Goal: Task Accomplishment & Management: Complete application form

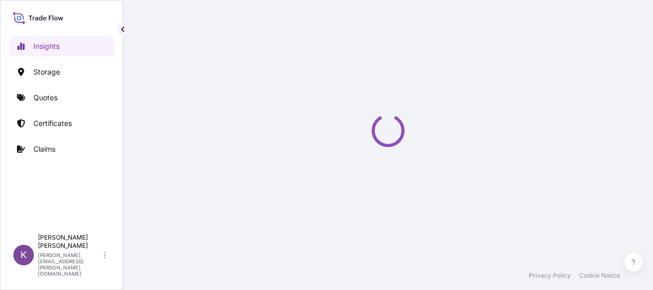
select select "2025"
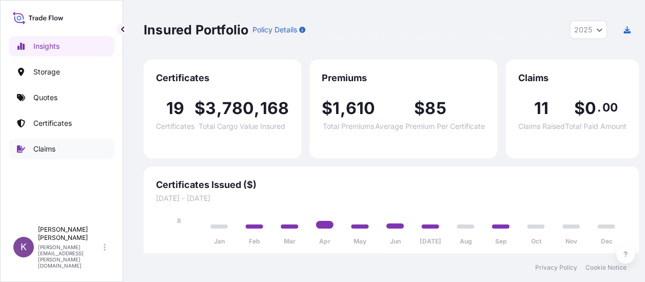
click at [62, 152] on link "Claims" at bounding box center [62, 149] width 106 height 21
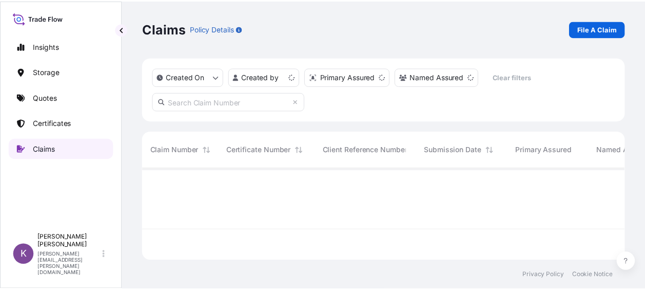
scroll to position [90, 481]
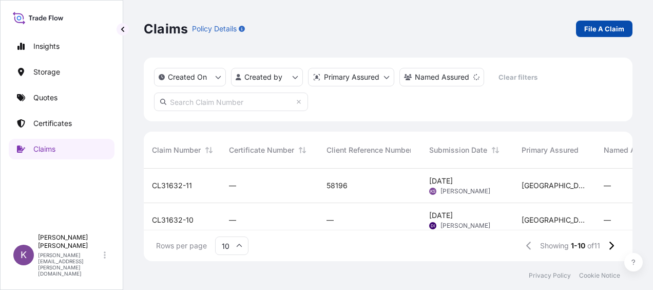
click at [619, 24] on p "File A Claim" at bounding box center [604, 29] width 40 height 10
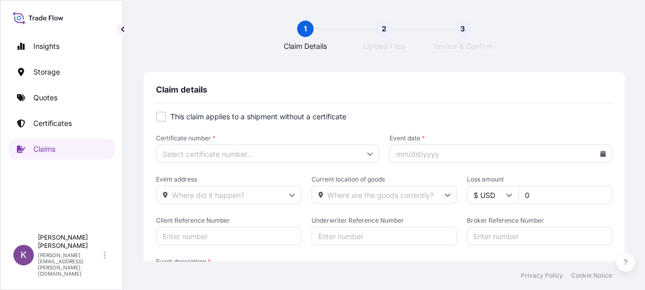
click at [166, 119] on label "This claim applies to a shipment without a certificate" at bounding box center [384, 116] width 456 height 10
checkbox input "true"
click at [251, 156] on input "Primary Assured *" at bounding box center [267, 153] width 223 height 18
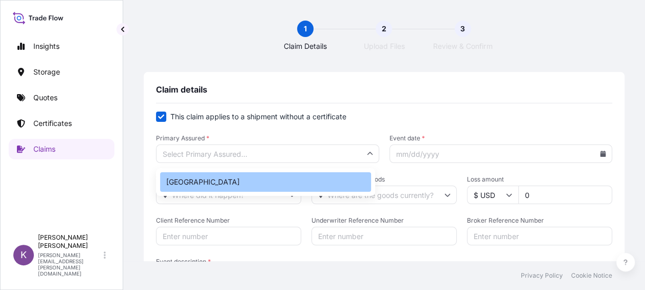
click at [236, 181] on div "[GEOGRAPHIC_DATA]" at bounding box center [265, 182] width 211 height 20
type input "[GEOGRAPHIC_DATA]"
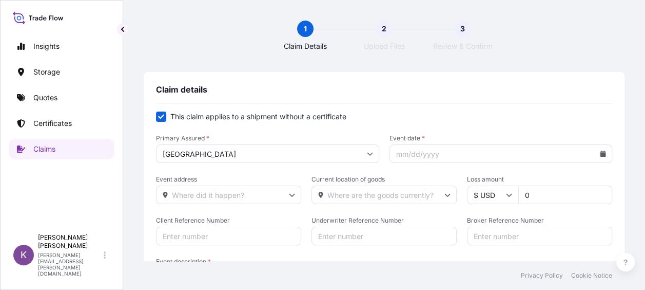
click at [601, 154] on icon at bounding box center [604, 153] width 6 height 6
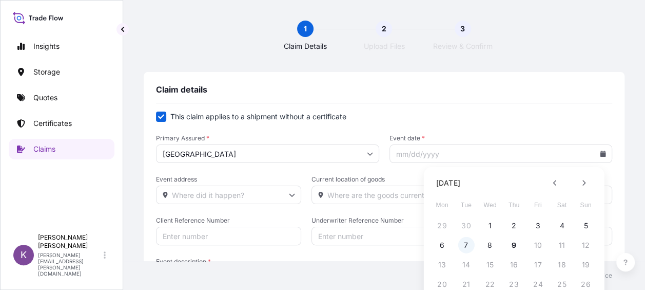
click at [466, 245] on button "7" at bounding box center [466, 245] width 16 height 16
type input "[DATE]"
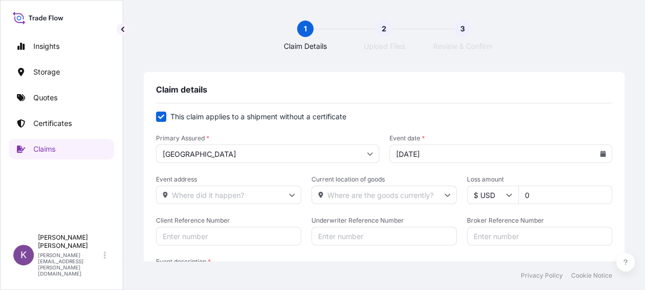
click at [467, 125] on form "This claim applies to a shipment without a certificate Primary Assured * Philad…" at bounding box center [384, 215] width 456 height 209
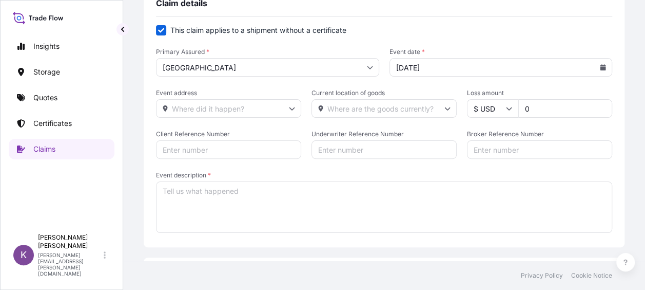
scroll to position [103, 0]
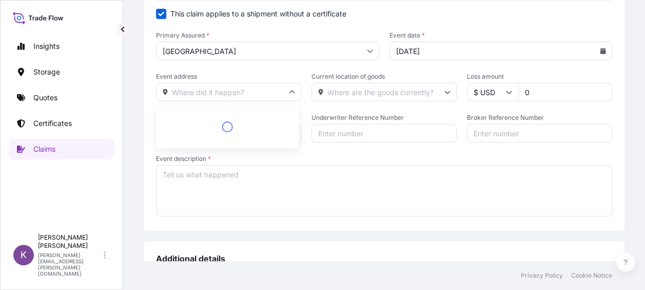
click at [216, 87] on input "Event address" at bounding box center [228, 92] width 145 height 18
paste input "WFS Warehouse ([GEOGRAPHIC_DATA] facility) [STREET_ADDRESS]"
type input "WFS Warehouse ([GEOGRAPHIC_DATA] facility) [STREET_ADDRESS]"
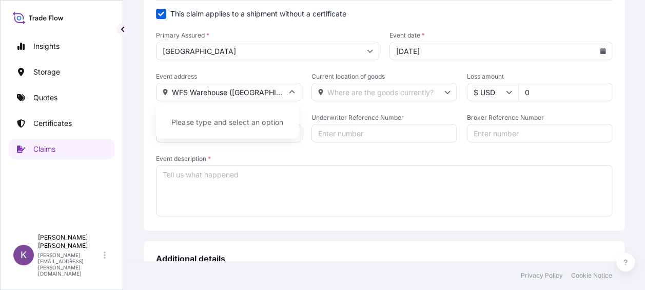
click at [361, 148] on form "This claim applies to a shipment without a certificate Primary Assured * Philad…" at bounding box center [384, 113] width 456 height 209
click at [513, 130] on input "Broker Reference Number" at bounding box center [539, 133] width 145 height 18
paste input "US17220906743"
type input "US17220906743"
click at [300, 203] on textarea "Event description *" at bounding box center [384, 190] width 456 height 51
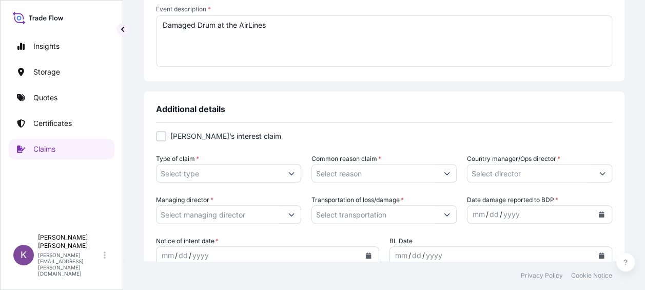
scroll to position [257, 0]
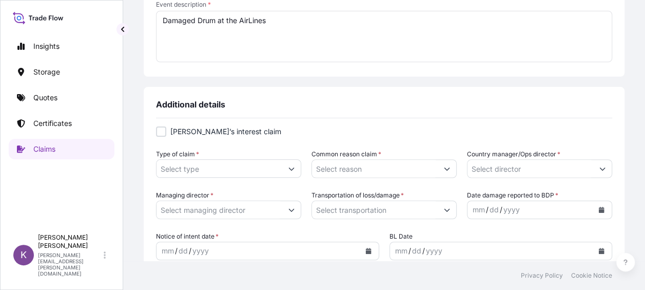
type textarea "Damaged Drum at the AirLines"
click at [161, 135] on div at bounding box center [161, 131] width 10 height 10
checkbox input "true"
click at [216, 162] on input "Type of claim *" at bounding box center [220, 168] width 126 height 18
click at [290, 171] on icon "Show suggestions" at bounding box center [292, 168] width 6 height 6
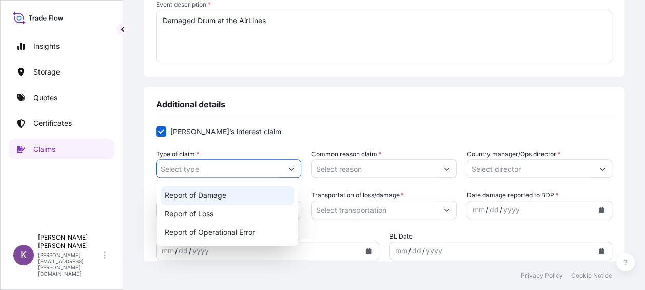
click at [259, 192] on div "Report of Damage" at bounding box center [227, 195] width 133 height 18
type input "Report of Damage"
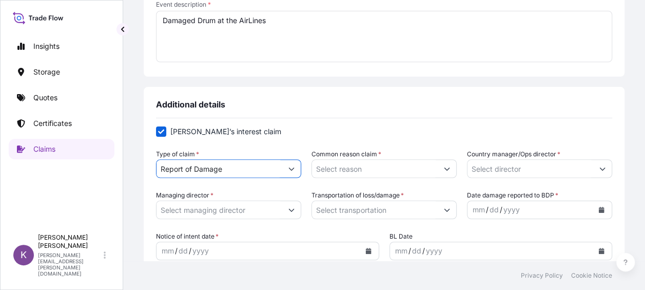
click at [384, 169] on input "Common reason claim *" at bounding box center [375, 168] width 126 height 18
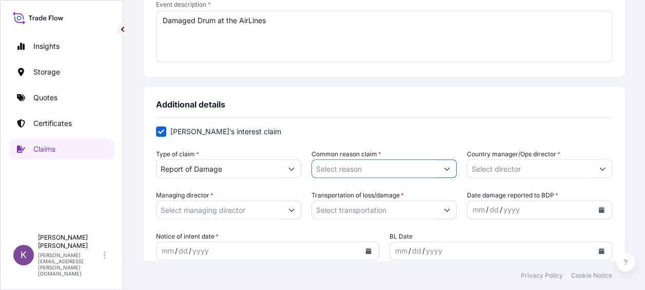
click at [444, 169] on icon "Show suggestions" at bounding box center [447, 168] width 6 height 6
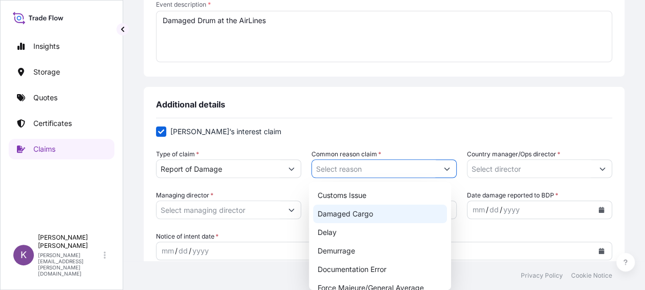
click at [413, 215] on div "Damaged Cargo" at bounding box center [379, 213] width 133 height 18
type input "Damaged Cargo"
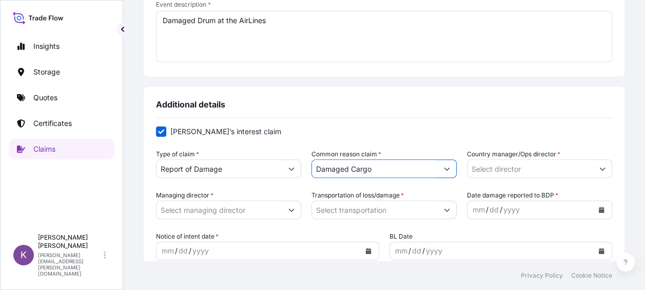
click at [600, 170] on icon "Show suggestions" at bounding box center [603, 168] width 6 height 6
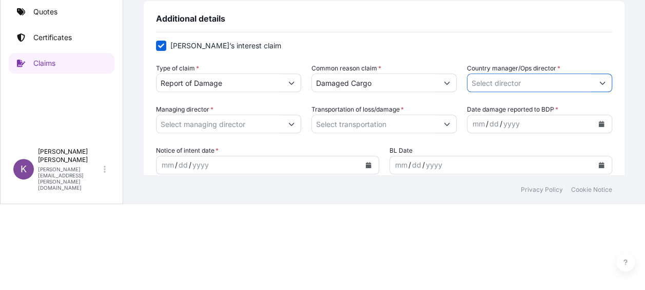
scroll to position [99, 0]
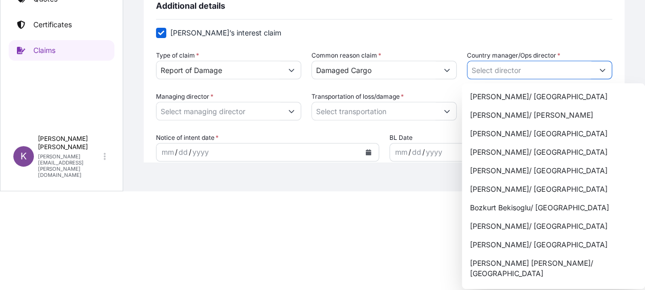
click at [600, 70] on button "Show suggestions" at bounding box center [603, 70] width 18 height 18
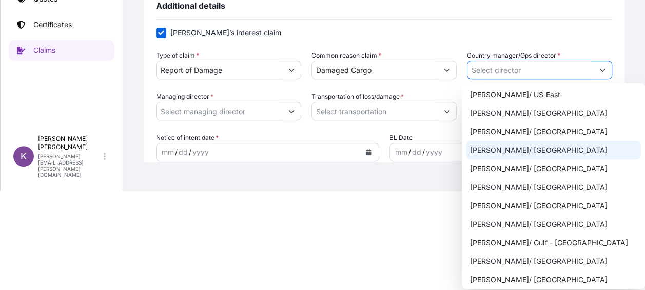
scroll to position [462, 0]
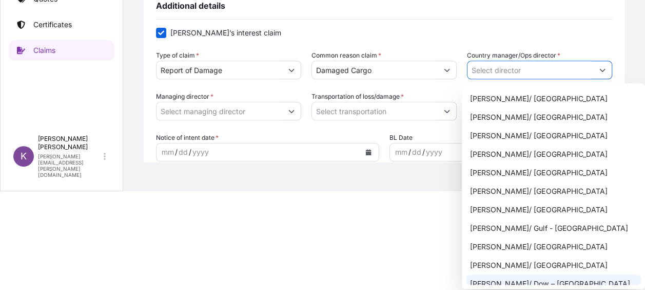
click at [534, 274] on div "[PERSON_NAME]/ Dow – [GEOGRAPHIC_DATA]" at bounding box center [553, 283] width 175 height 18
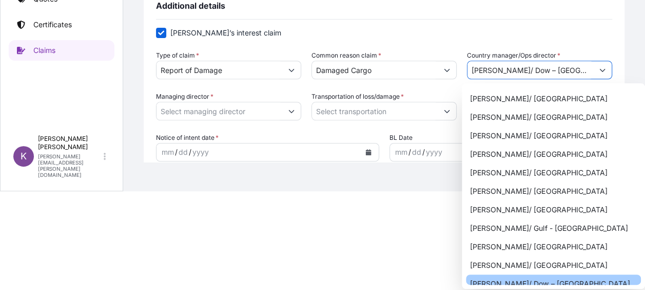
type input "[PERSON_NAME]/ Dow – [GEOGRAPHIC_DATA]"
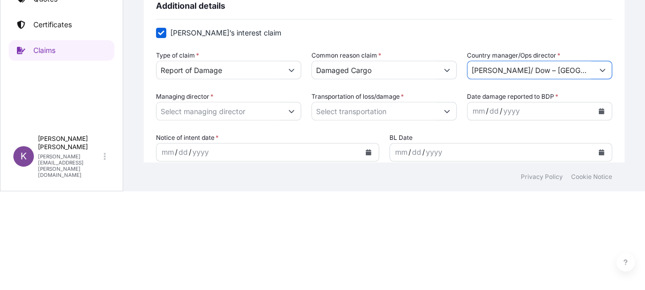
click at [270, 116] on input "Managing director *" at bounding box center [220, 111] width 126 height 18
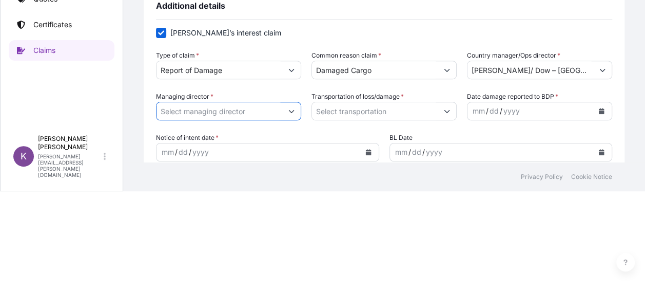
click at [283, 112] on button "Show suggestions" at bounding box center [291, 111] width 18 height 18
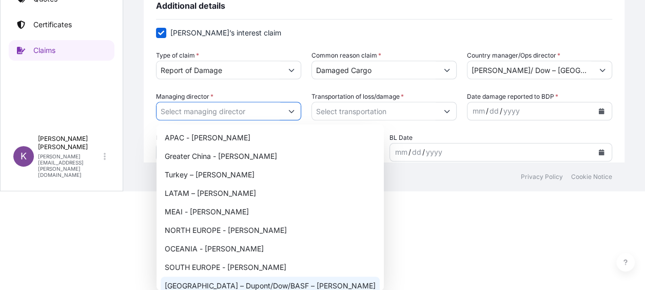
click at [257, 285] on div "[GEOGRAPHIC_DATA] – Dupont/Dow/BASF – [PERSON_NAME]" at bounding box center [270, 285] width 219 height 18
type input "[GEOGRAPHIC_DATA] – Dupont/Dow/BASF – [PERSON_NAME]"
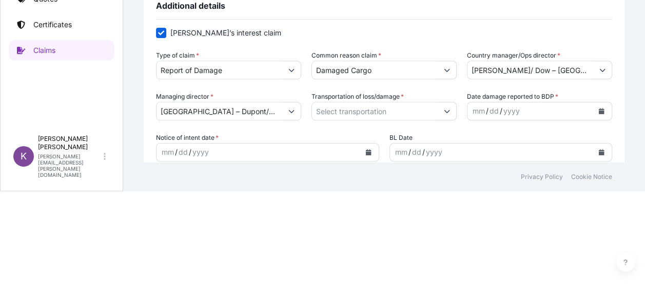
click at [408, 100] on div "Transportation of loss/damage *" at bounding box center [384, 105] width 145 height 29
click at [408, 103] on input "Transportation of loss/damage *" at bounding box center [375, 111] width 126 height 18
click at [449, 108] on button "Show suggestions" at bounding box center [447, 111] width 18 height 18
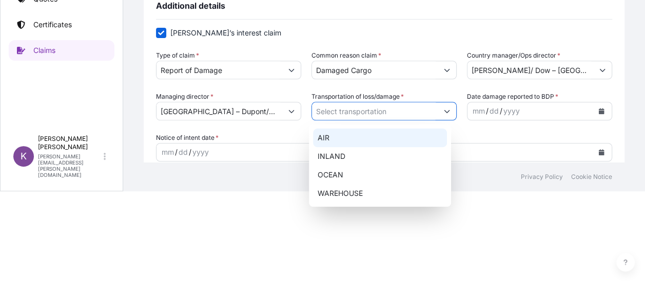
click at [386, 140] on div "AIR" at bounding box center [379, 137] width 133 height 18
type input "AIR"
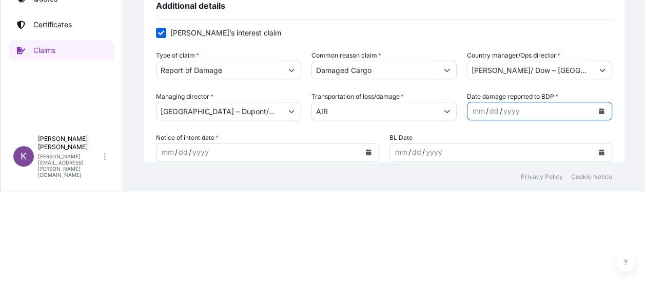
click at [599, 110] on icon "Calendar" at bounding box center [602, 111] width 6 height 6
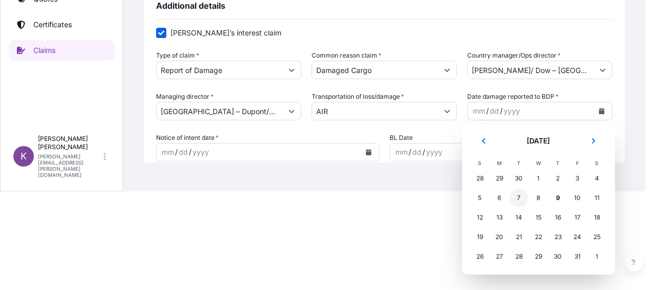
click at [517, 199] on div "7" at bounding box center [519, 197] width 18 height 18
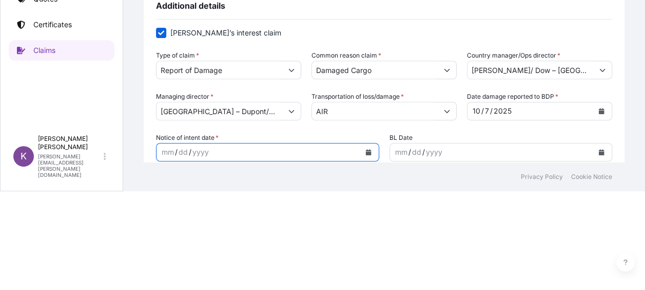
click at [366, 153] on icon "Calendar" at bounding box center [369, 152] width 6 height 6
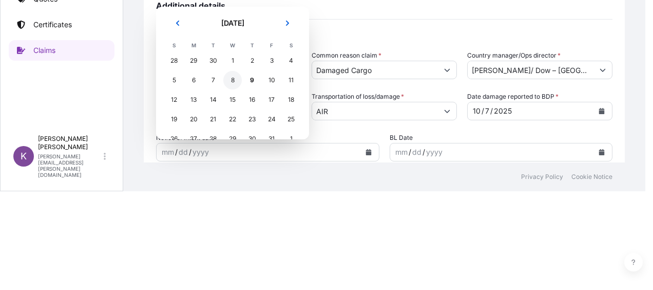
click at [237, 76] on div "8" at bounding box center [232, 80] width 18 height 18
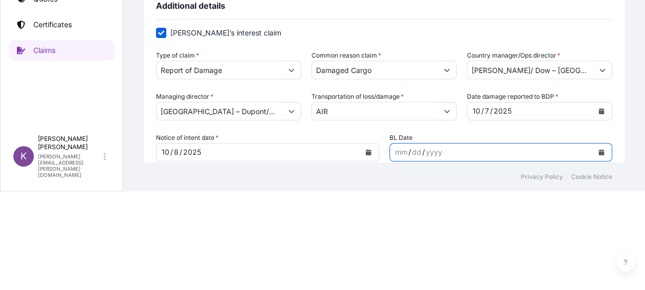
click at [599, 151] on icon "Calendar" at bounding box center [602, 152] width 6 height 6
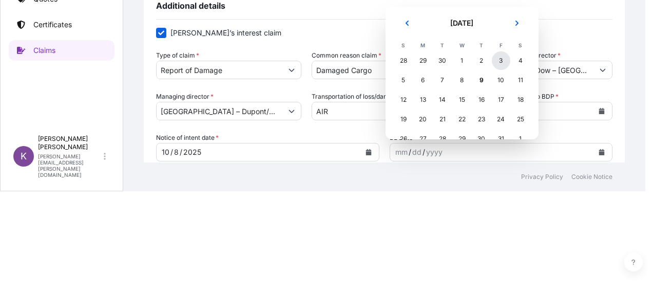
click at [495, 62] on div "3" at bounding box center [501, 60] width 18 height 18
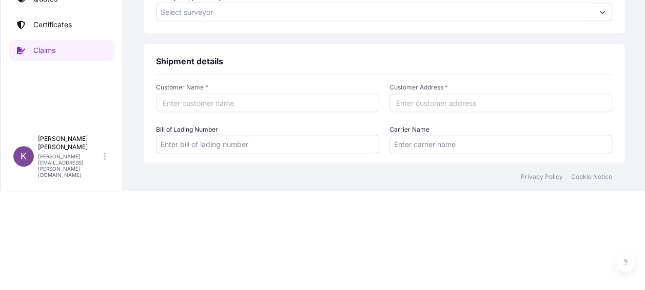
scroll to position [442, 0]
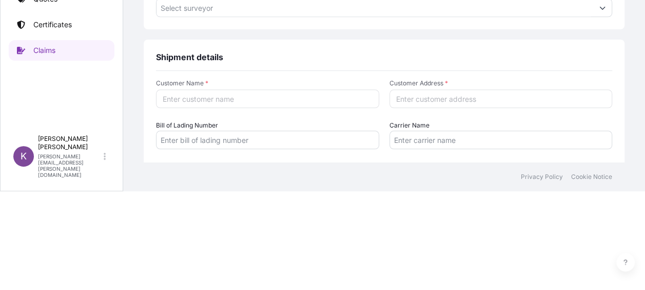
click at [306, 97] on input "Customer Name *" at bounding box center [267, 98] width 223 height 18
type input "[PERSON_NAME]"
click at [479, 108] on form "Customer Name * [PERSON_NAME] Customer Address * Bill of Lading Number Carrier …" at bounding box center [384, 170] width 456 height 183
click at [465, 100] on input "Customer Address *" at bounding box center [501, 98] width 223 height 18
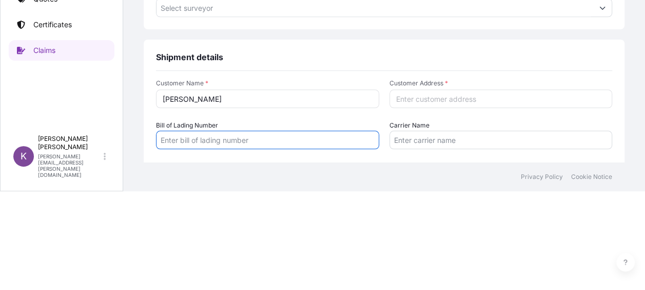
click at [259, 144] on input "Bill of Lading Number" at bounding box center [267, 139] width 223 height 18
paste input "U17220906743"
type input "U17220906743"
click at [469, 136] on input "Carrier Name" at bounding box center [501, 139] width 223 height 18
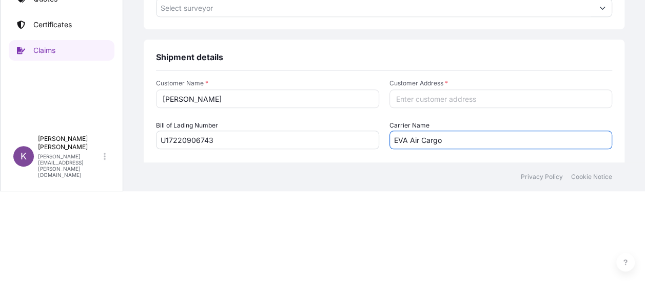
type input "EVA Air Cargo"
click at [479, 93] on input "Customer Address *" at bounding box center [501, 98] width 223 height 18
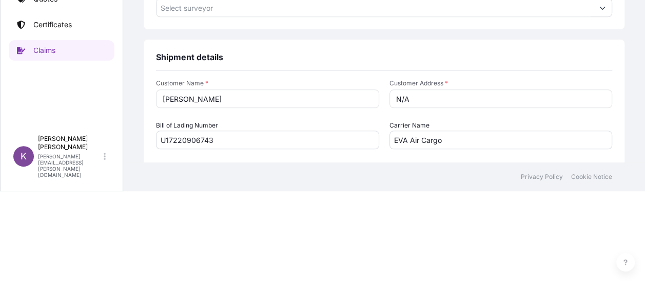
type input "N/A"
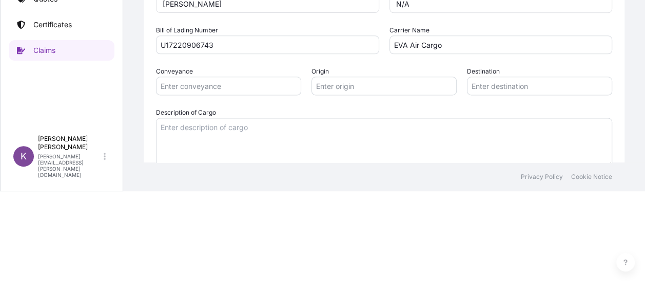
scroll to position [555, 0]
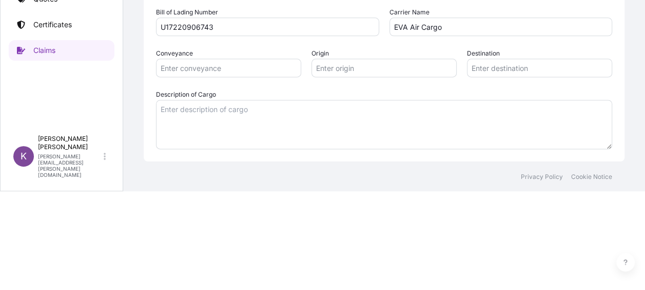
click at [310, 137] on textarea "Description of Cargo" at bounding box center [384, 124] width 456 height 49
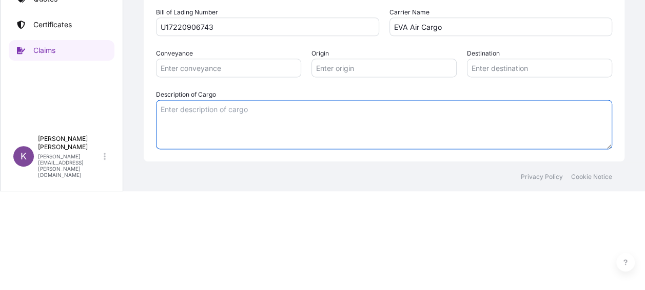
paste textarea "XU-19127.00W EXPERIMENTAL EPOXY RESIN 20 KG TIGHT UN3082, Environmentally hazar…"
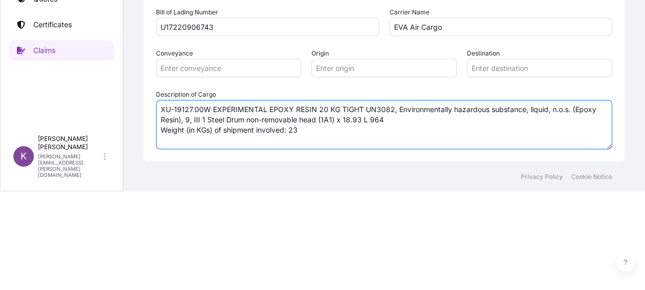
type textarea "XU-19127.00W EXPERIMENTAL EPOXY RESIN 20 KG TIGHT UN3082, Environmentally hazar…"
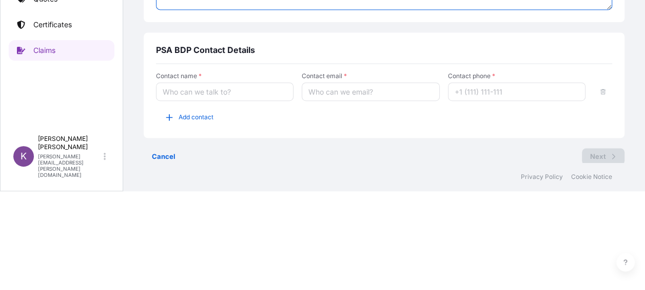
scroll to position [702, 0]
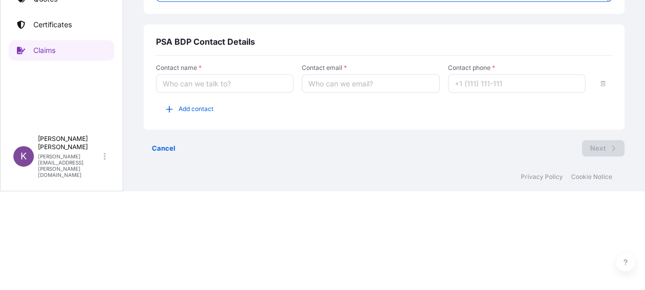
click at [256, 85] on input "Contact name *" at bounding box center [225, 83] width 138 height 18
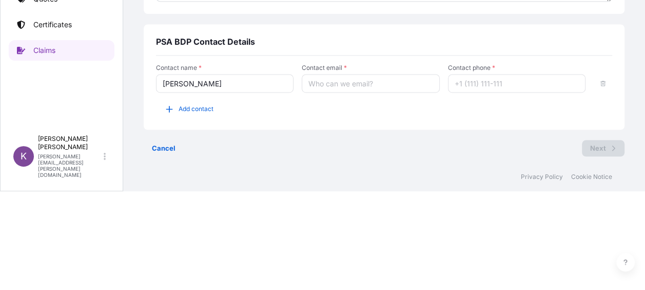
type input "[PERSON_NAME]"
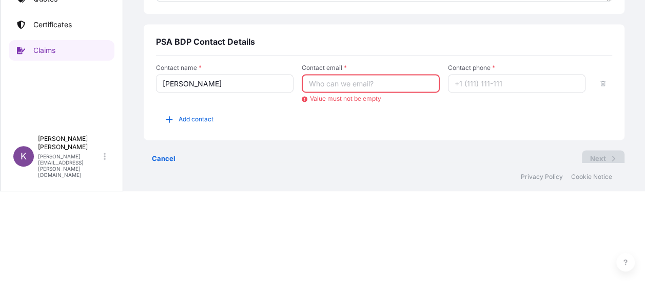
paste input "[PERSON_NAME] <[PERSON_NAME][EMAIL_ADDRESS][DOMAIN_NAME]>"
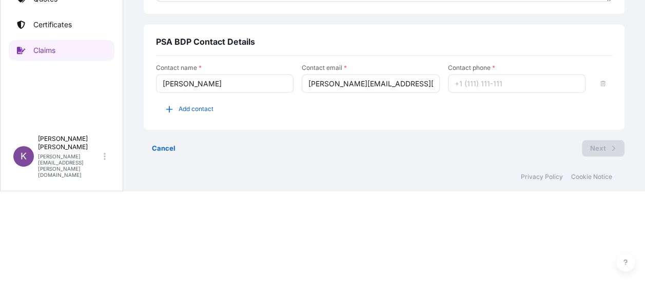
type input "[PERSON_NAME][EMAIL_ADDRESS][DOMAIN_NAME]"
click at [516, 87] on input "Contact phone *" at bounding box center [517, 83] width 138 height 18
paste input "[PHONE_NUMBER]"
type input "[PHONE_NUMBER]"
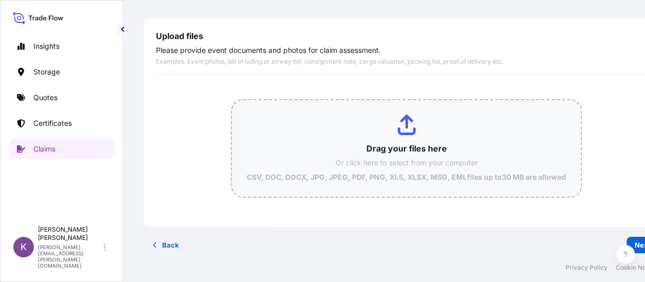
scroll to position [238, 0]
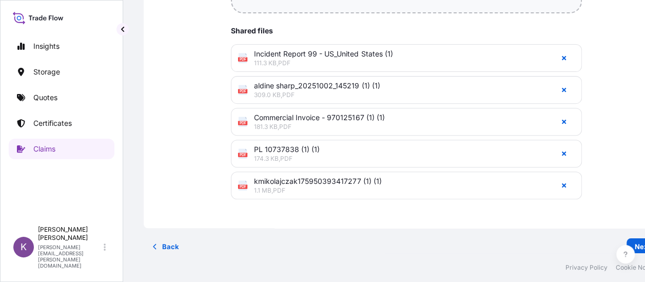
type input "C:\fakepath\Scanned Image (3) (1).pdf"
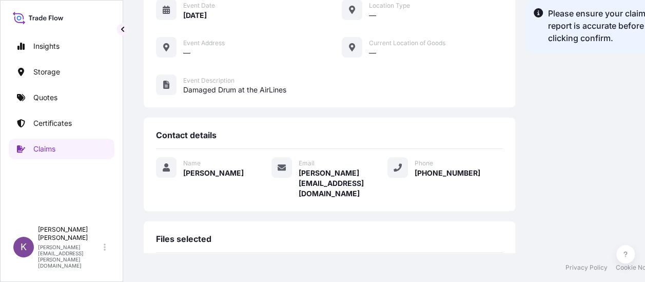
scroll to position [205, 0]
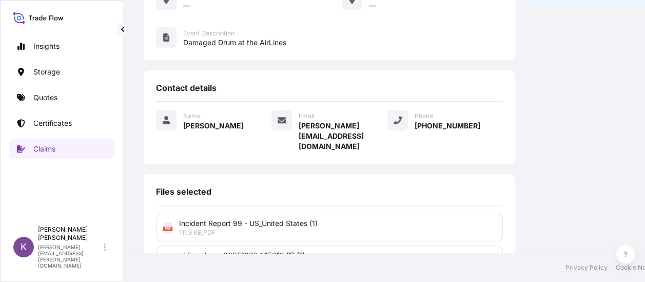
drag, startPoint x: 645, startPoint y: 145, endPoint x: 649, endPoint y: 49, distance: 96.1
click at [645, 49] on html "Insights Storage Quotes Certificates Claims K [PERSON_NAME] [PERSON_NAME][EMAIL…" at bounding box center [322, 141] width 645 height 282
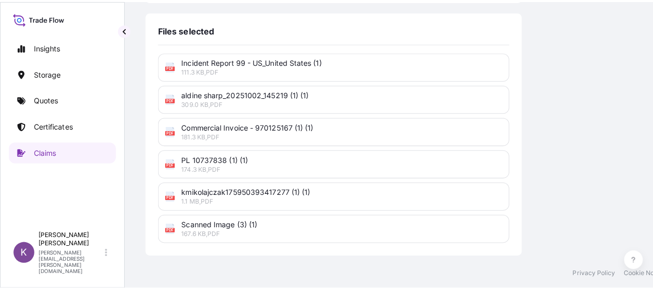
scroll to position [0, 0]
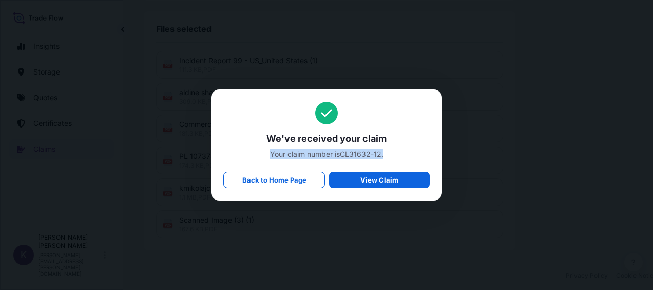
drag, startPoint x: 390, startPoint y: 151, endPoint x: 268, endPoint y: 157, distance: 122.3
click at [268, 157] on span "Your claim number is CL31632-12 ." at bounding box center [326, 154] width 206 height 10
copy span "Your claim number is CL31632-12 ."
